Goal: Use online tool/utility

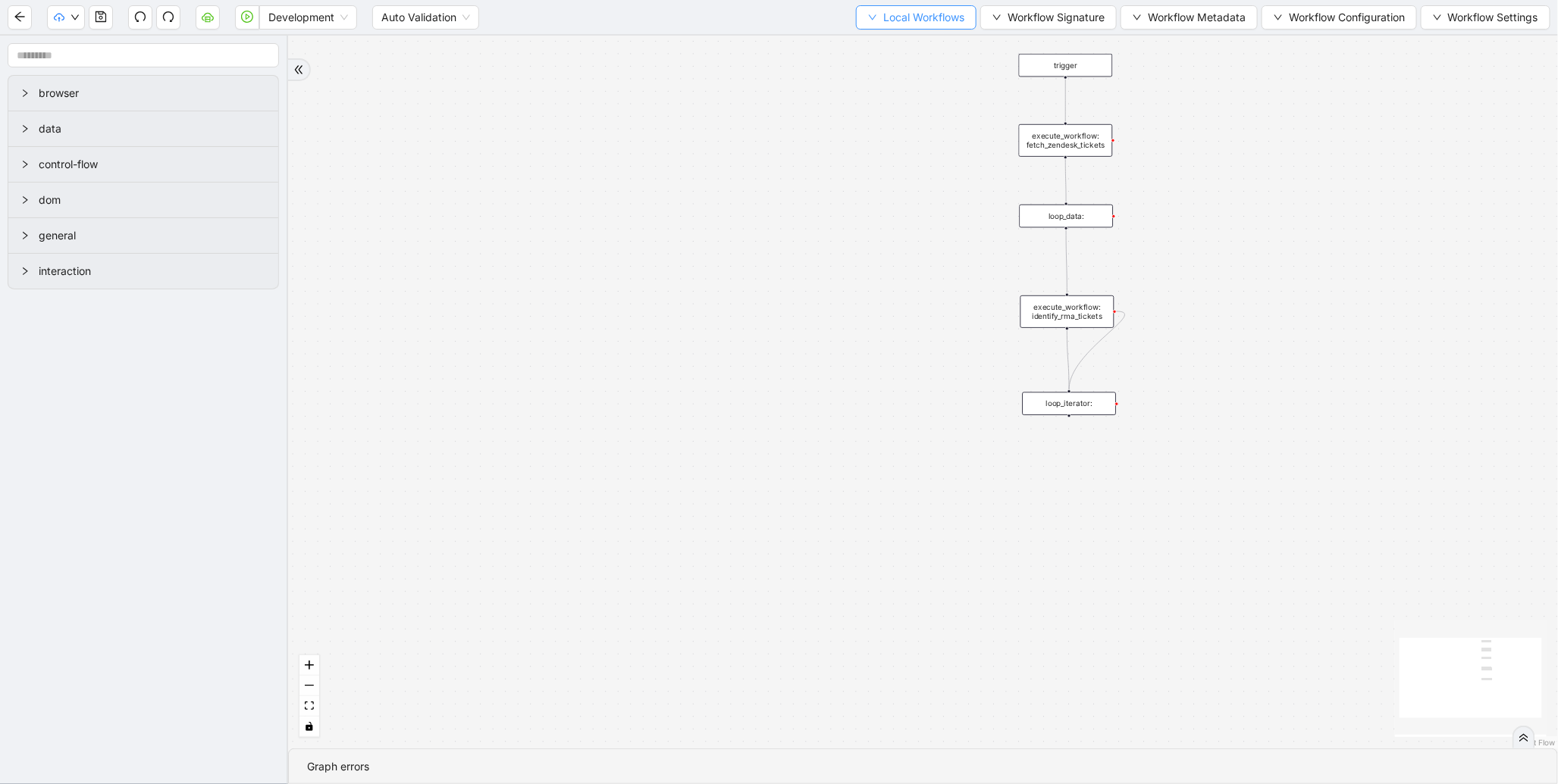
click at [900, 10] on span "Local Workflows" at bounding box center [924, 17] width 81 height 16
click at [869, 32] on ul "Select Create Remove" at bounding box center [908, 71] width 123 height 79
click at [846, 50] on body "Development Auto Validation Local Workflows Workflow Signature Workflow Metadat…" at bounding box center [779, 392] width 1558 height 784
click at [881, 53] on span "Select" at bounding box center [908, 46] width 98 height 16
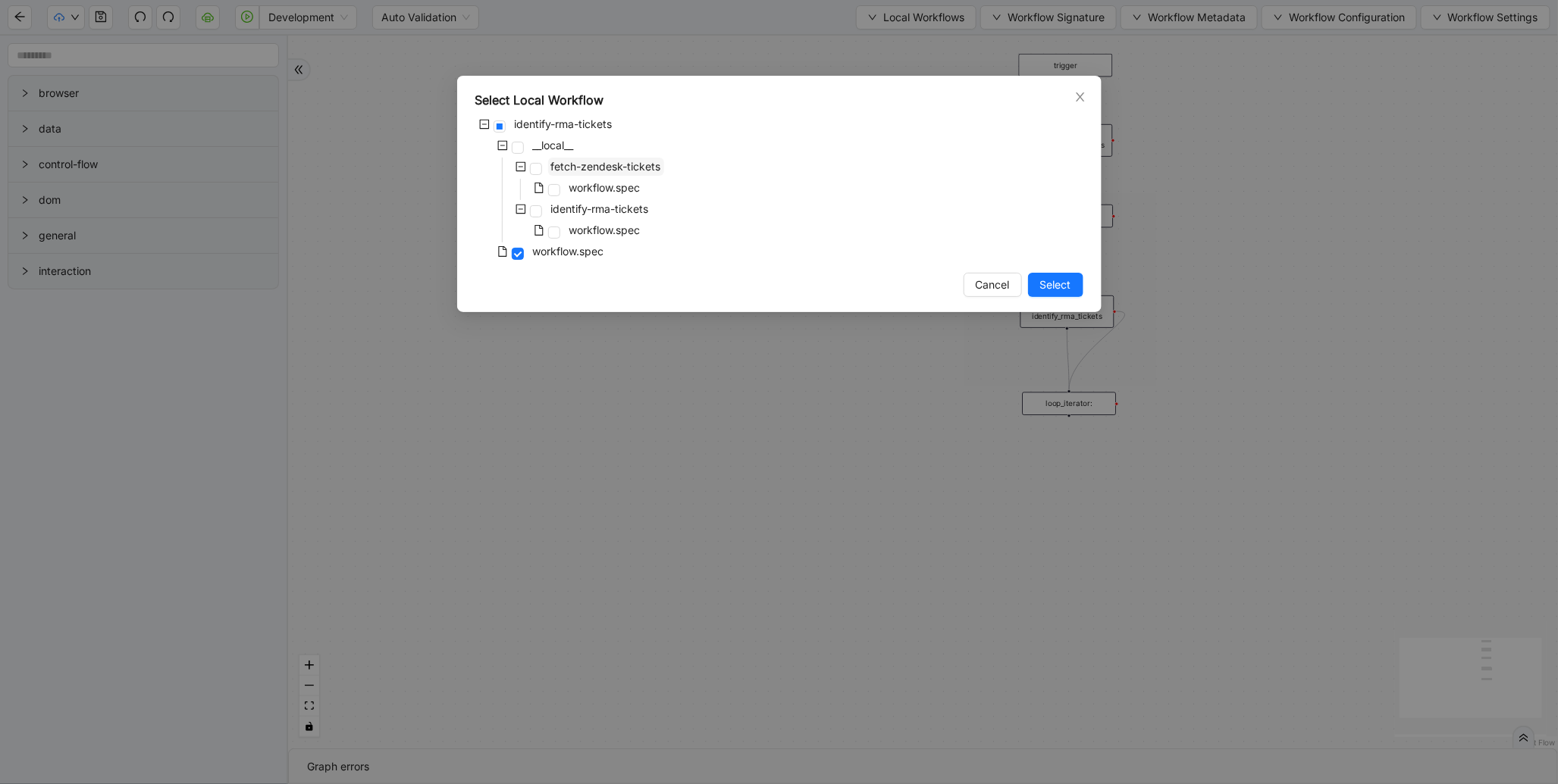
click at [652, 169] on span "fetch-zendesk-tickets" at bounding box center [606, 165] width 110 height 12
click at [1056, 281] on span "Select" at bounding box center [1056, 285] width 32 height 16
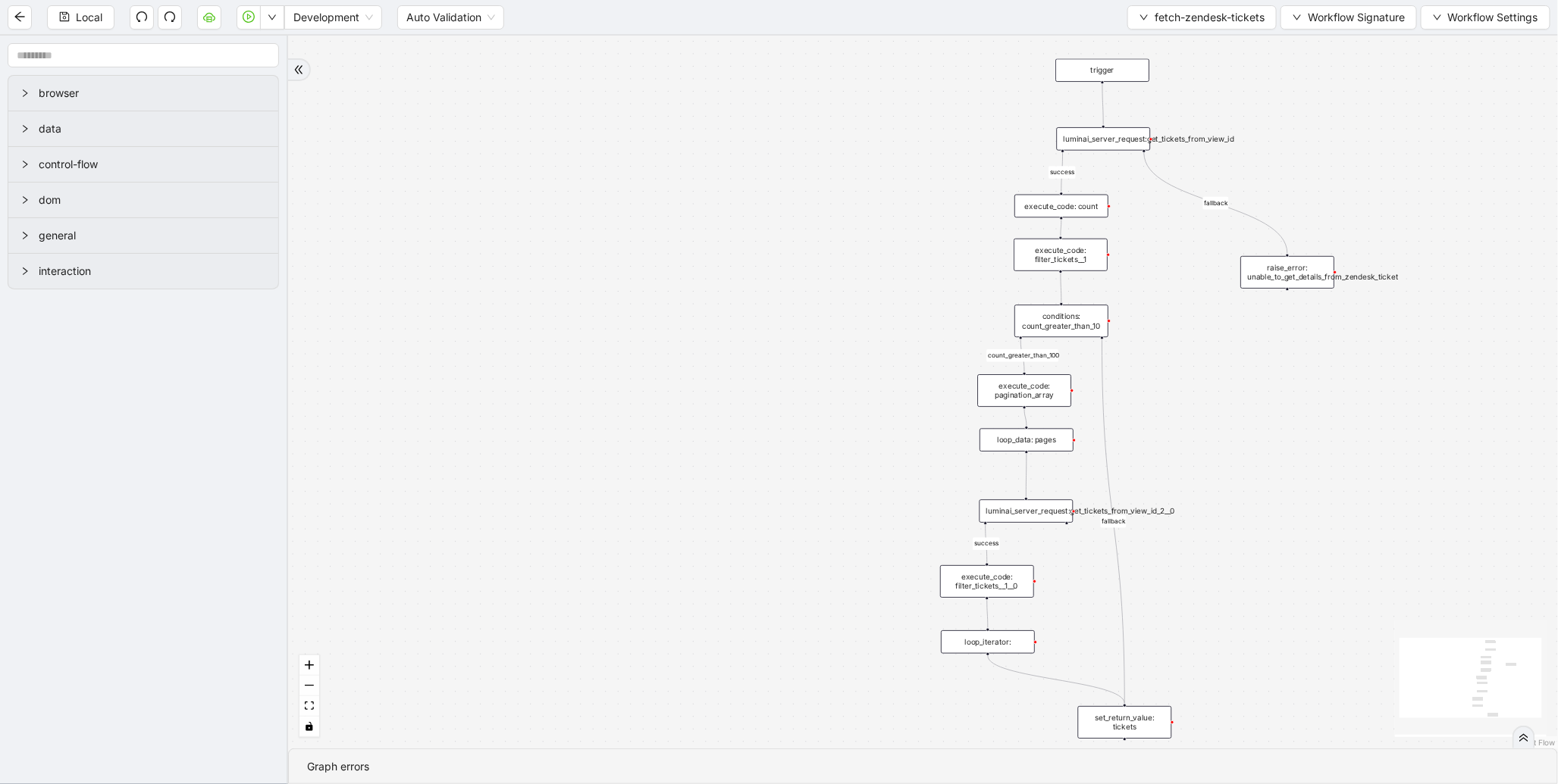
click at [358, 32] on div "Local Development Auto Validation fetch-zendesk-tickets Workflow Signature Work…" at bounding box center [779, 17] width 1558 height 34
drag, startPoint x: 347, startPoint y: 20, endPoint x: 329, endPoint y: 47, distance: 32.4
click at [343, 24] on span "Development" at bounding box center [332, 17] width 79 height 23
click at [327, 64] on div "Production" at bounding box center [334, 72] width 75 height 16
click at [271, 23] on button "button" at bounding box center [271, 17] width 24 height 24
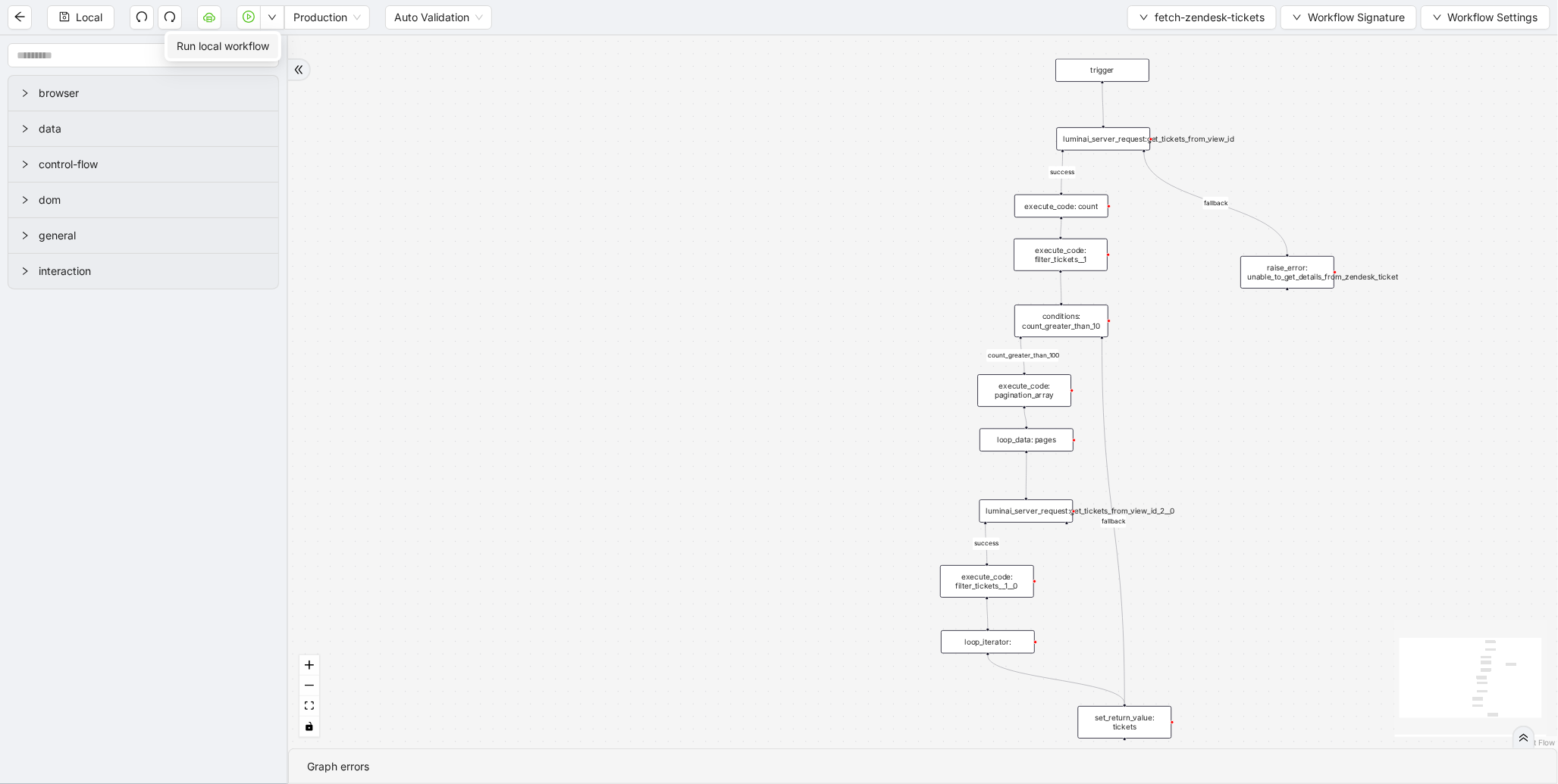
click at [262, 46] on span "Run local workflow" at bounding box center [223, 46] width 93 height 16
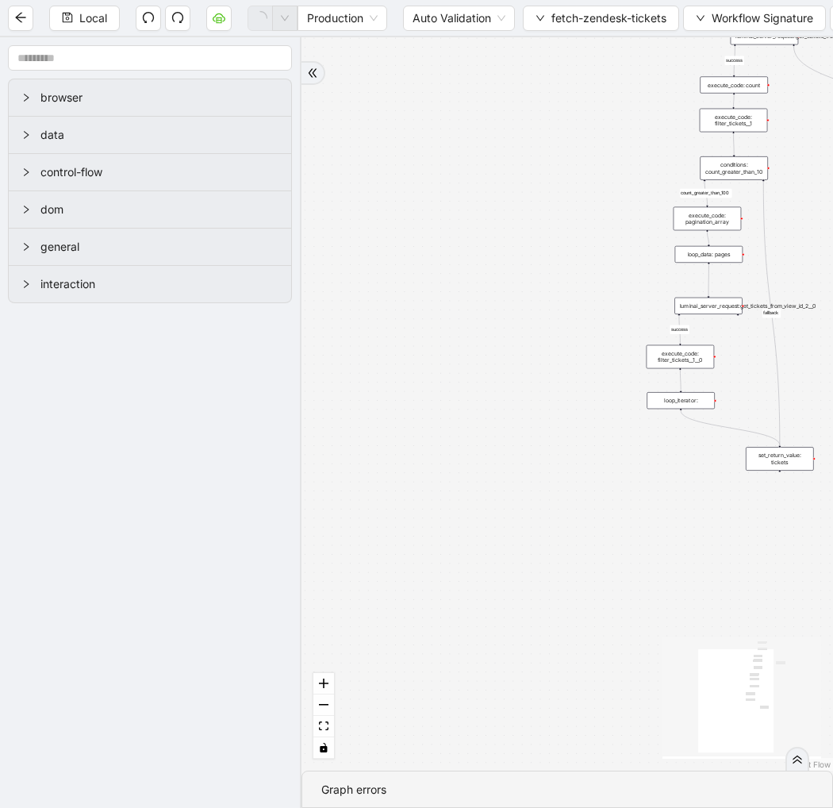
drag, startPoint x: 691, startPoint y: 302, endPoint x: 442, endPoint y: 146, distance: 293.7
click at [442, 146] on div "count_greater_than_100 success success fallback fallback trigger raise_error: u…" at bounding box center [568, 403] width 532 height 733
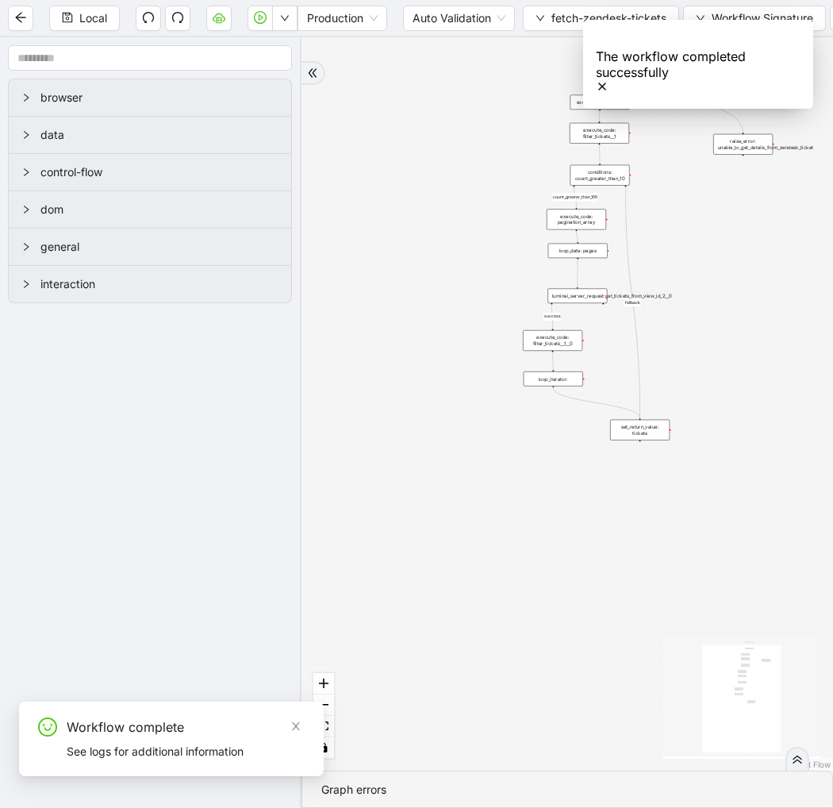
drag, startPoint x: 488, startPoint y: 171, endPoint x: 374, endPoint y: 160, distance: 114.7
click at [374, 160] on div "count_greater_than_100 success success fallback fallback trigger raise_error: u…" at bounding box center [568, 403] width 532 height 733
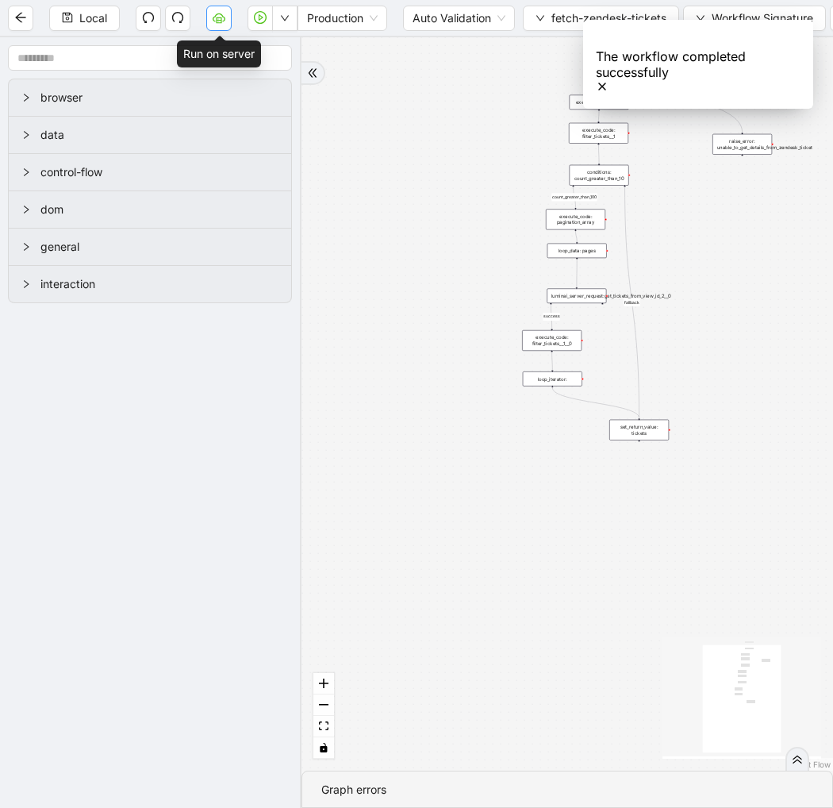
click at [222, 17] on icon "cloud-server" at bounding box center [219, 17] width 13 height 13
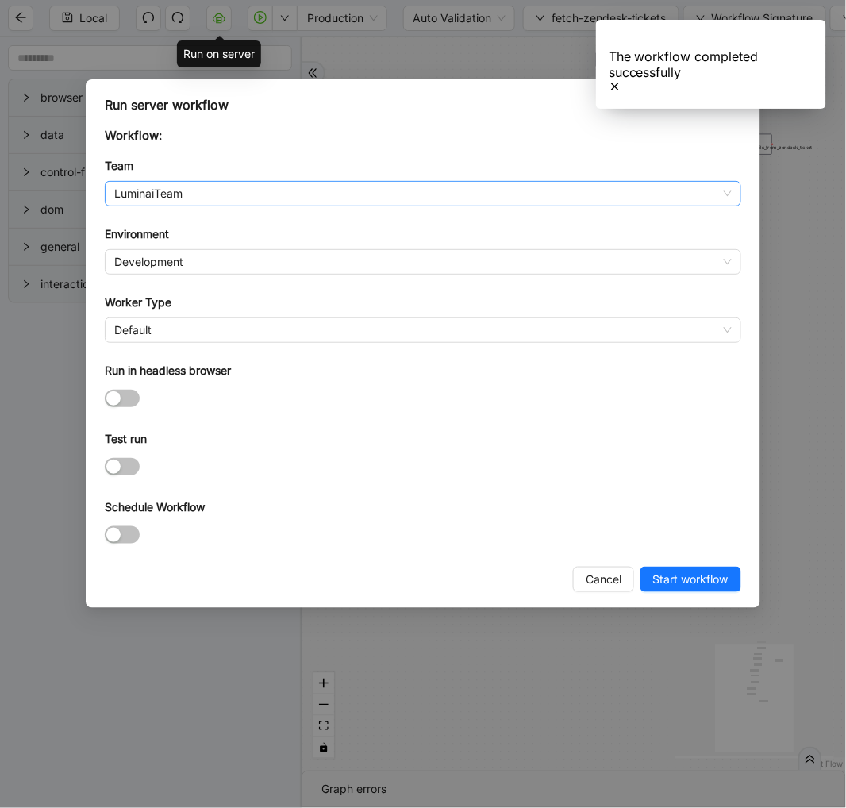
click at [265, 196] on span "LuminaiTeam" at bounding box center [422, 194] width 617 height 24
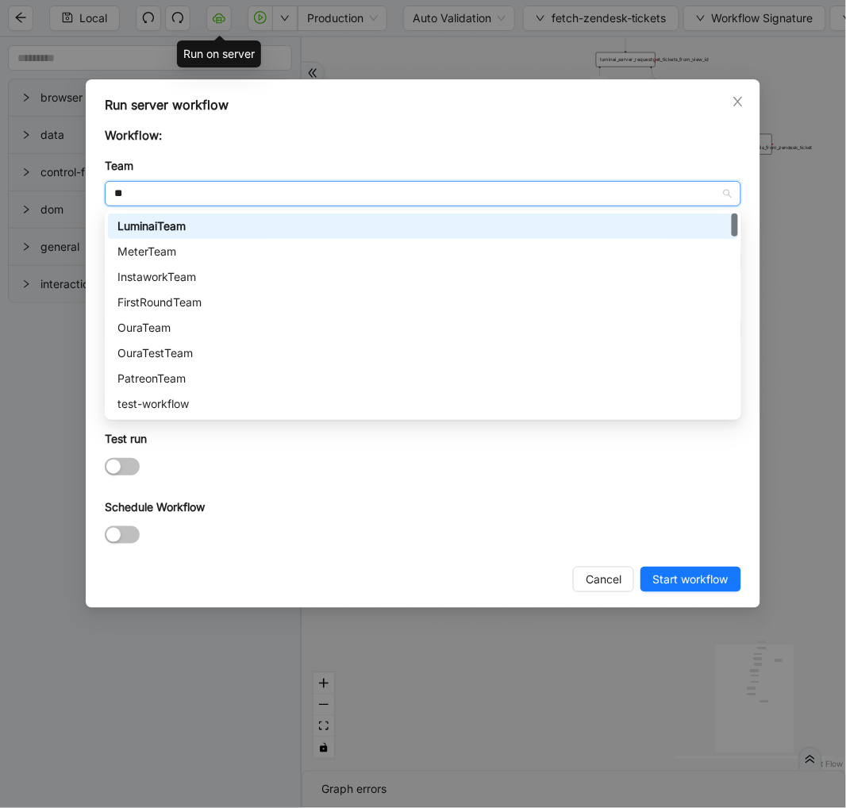
type input "***"
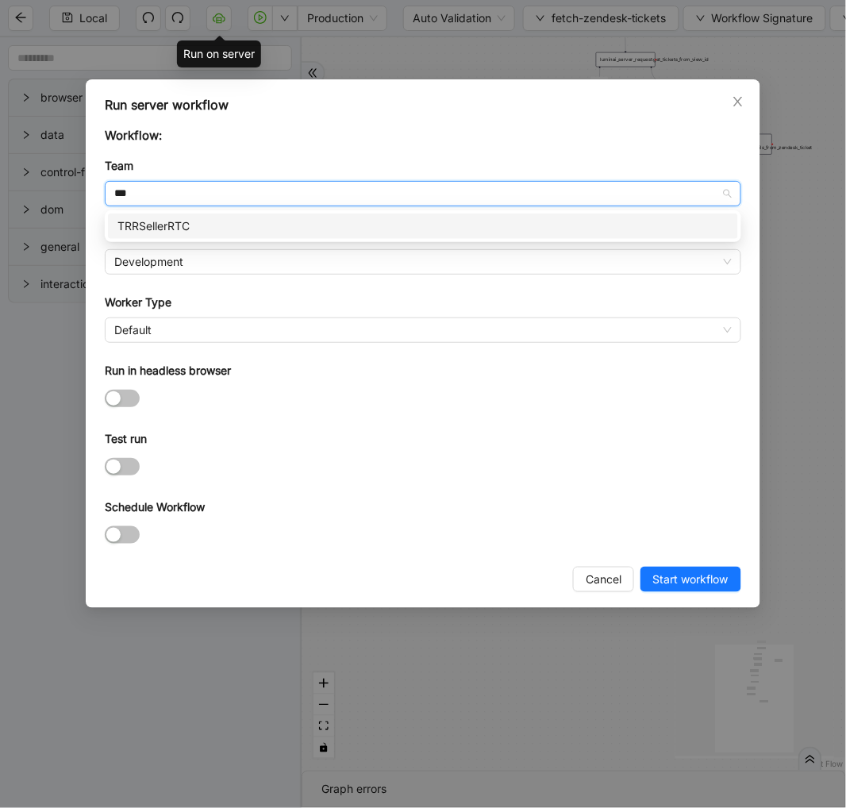
click at [197, 223] on div "TRRSellerRTC" at bounding box center [422, 225] width 611 height 17
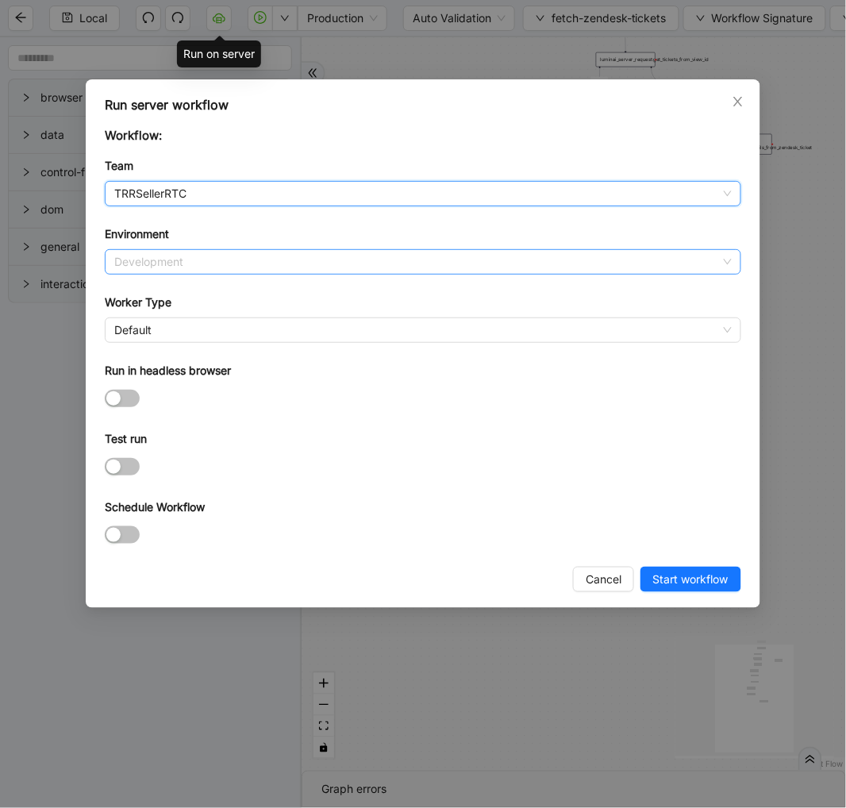
click at [183, 263] on span "Development" at bounding box center [422, 262] width 617 height 24
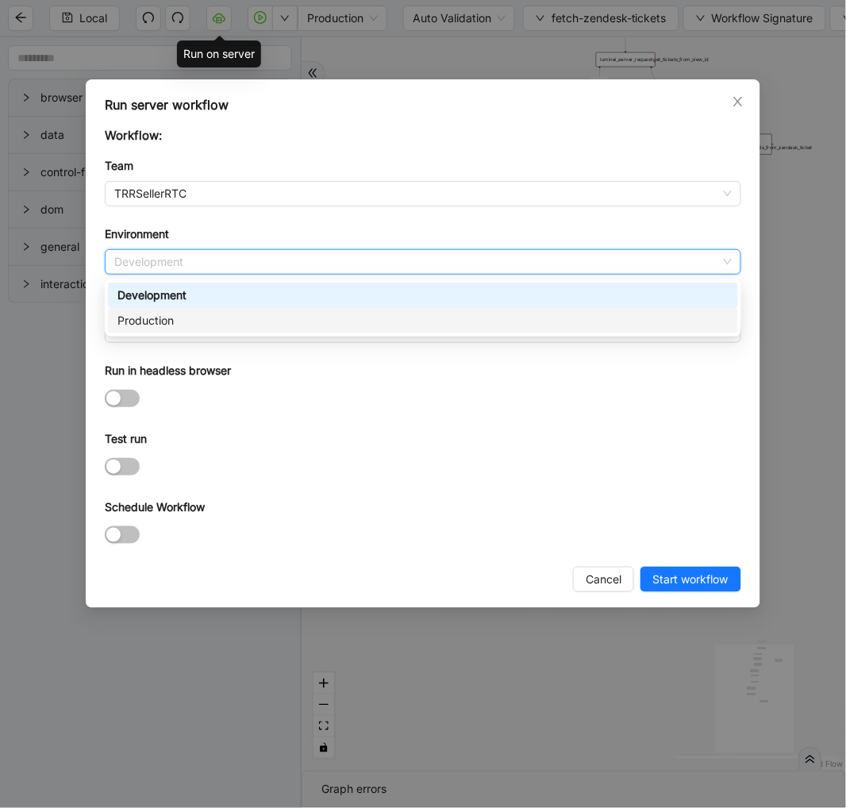
click at [175, 317] on div "Production" at bounding box center [422, 320] width 611 height 17
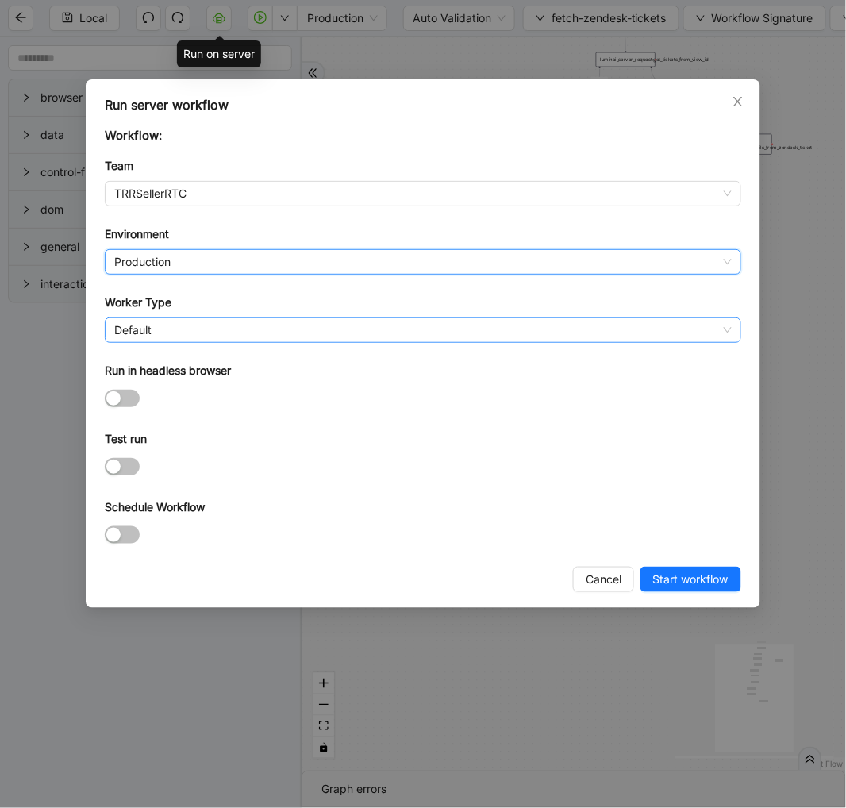
click at [156, 328] on span "Default" at bounding box center [422, 330] width 617 height 24
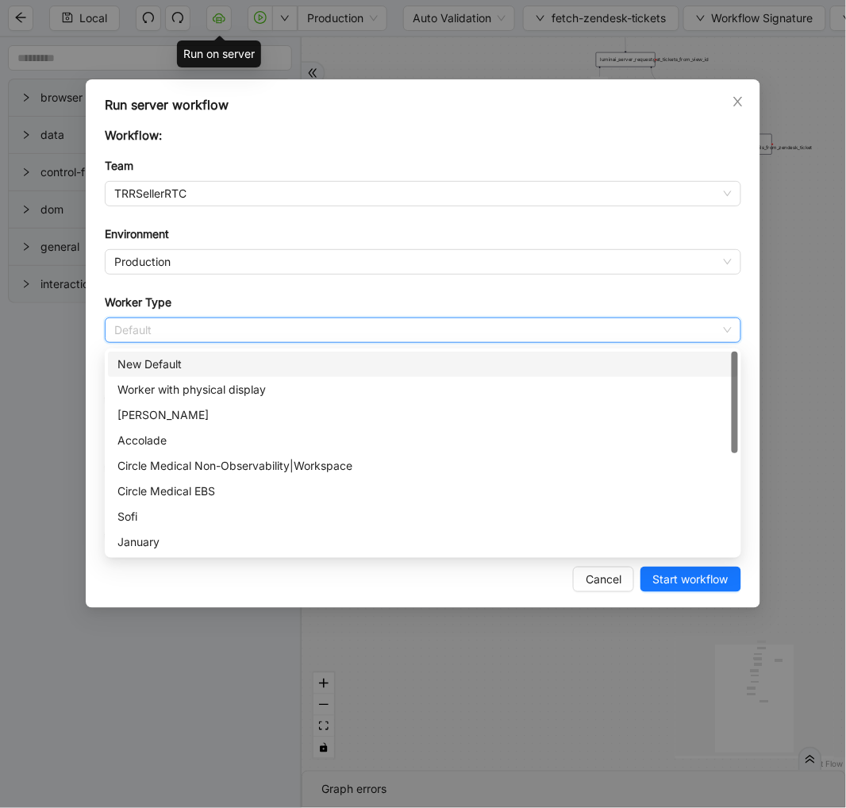
drag, startPoint x: 184, startPoint y: 362, endPoint x: 203, endPoint y: 363, distance: 19.1
click at [186, 363] on div "New Default" at bounding box center [422, 364] width 611 height 17
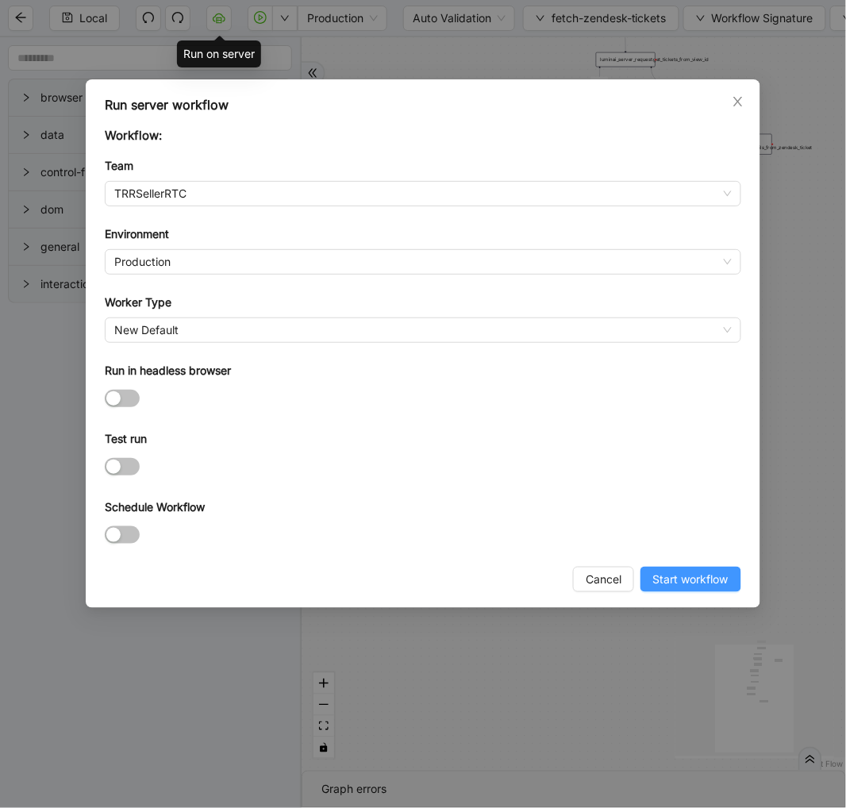
click at [681, 577] on span "Start workflow" at bounding box center [690, 579] width 75 height 17
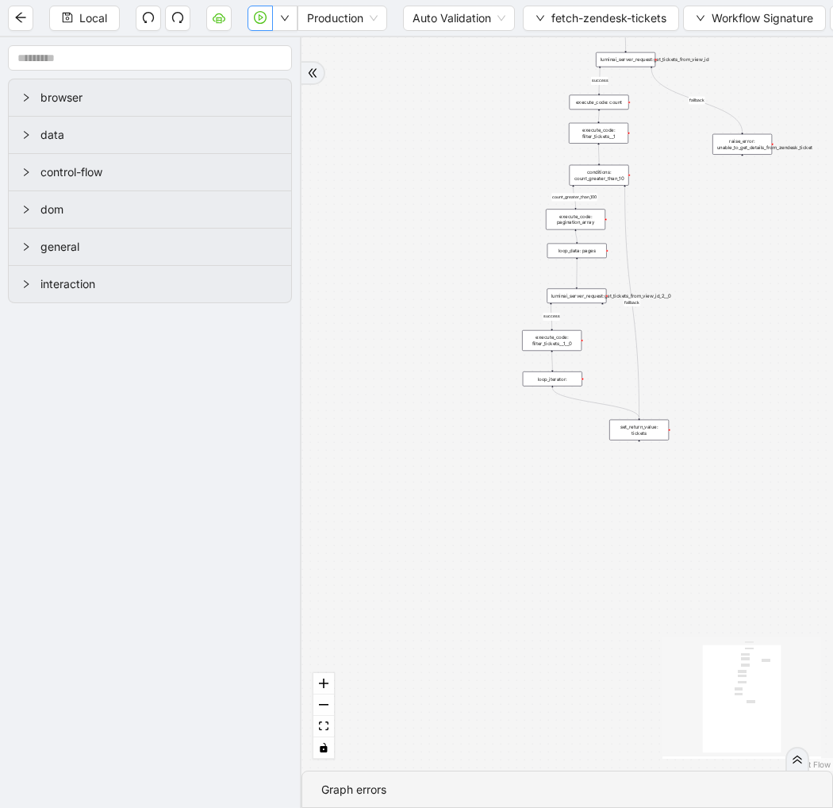
click at [251, 21] on button "button" at bounding box center [260, 18] width 25 height 25
